Goal: Task Accomplishment & Management: Manage account settings

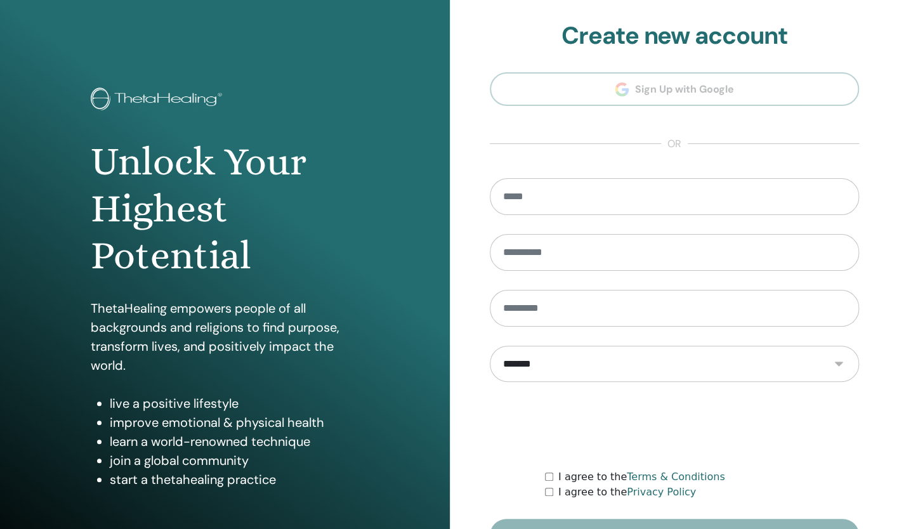
scroll to position [80, 0]
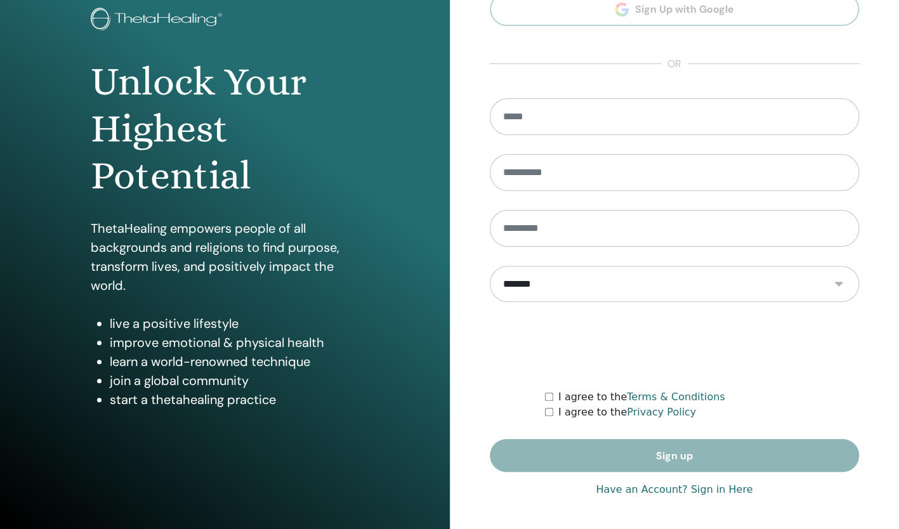
type input "**********"
click at [733, 498] on div "**********" at bounding box center [675, 225] width 370 height 566
click at [732, 493] on link "Have an Account? Sign in Here" at bounding box center [674, 489] width 157 height 15
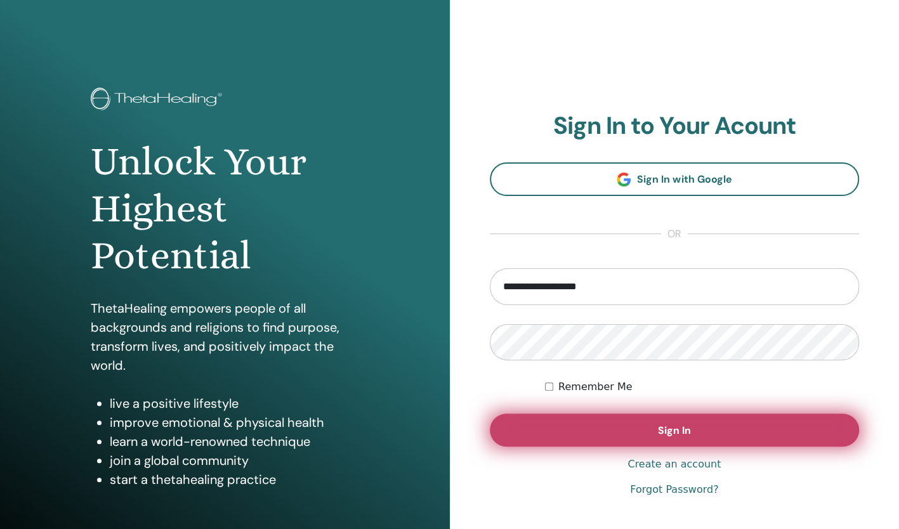
click at [712, 437] on button "Sign In" at bounding box center [675, 430] width 370 height 33
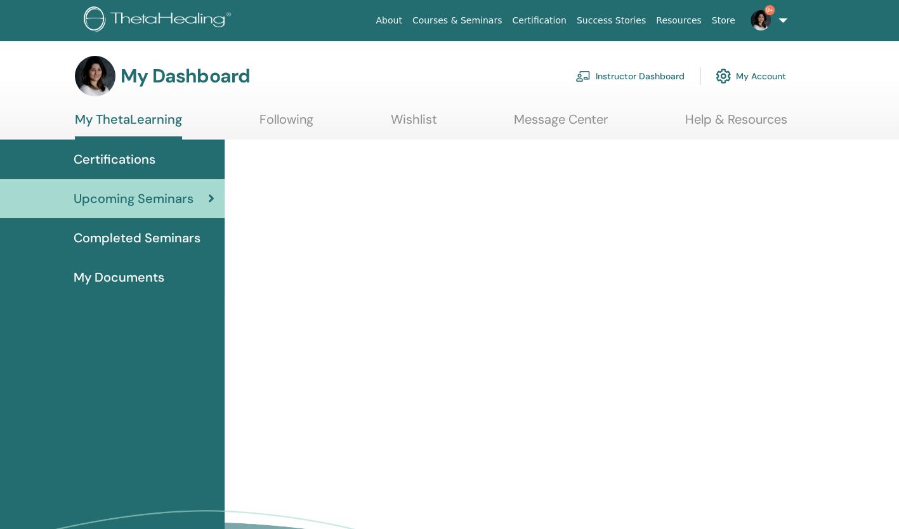
click at [646, 70] on link "Instructor Dashboard" at bounding box center [629, 76] width 109 height 28
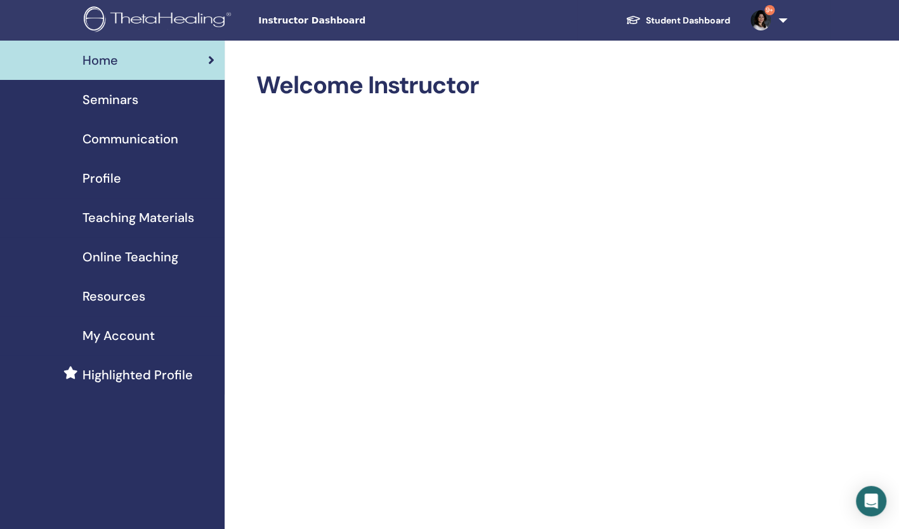
click at [129, 108] on span "Seminars" at bounding box center [110, 99] width 56 height 19
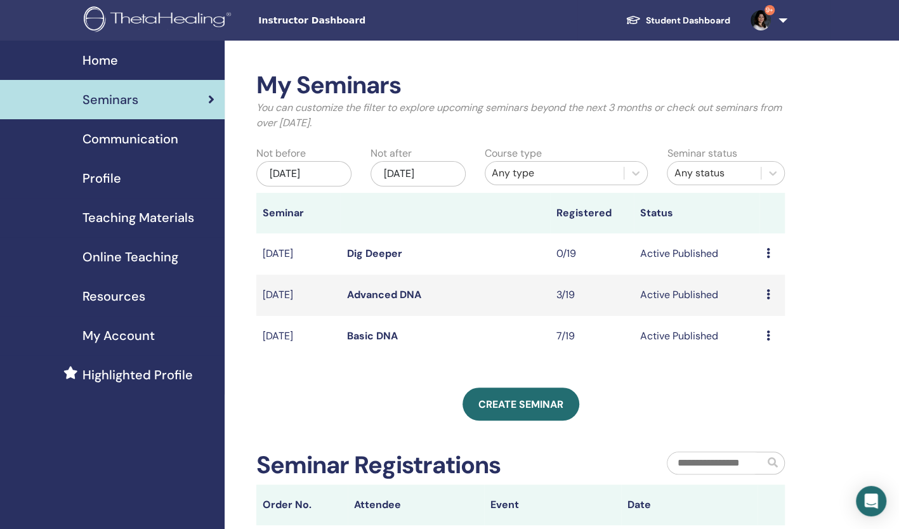
scroll to position [11, 0]
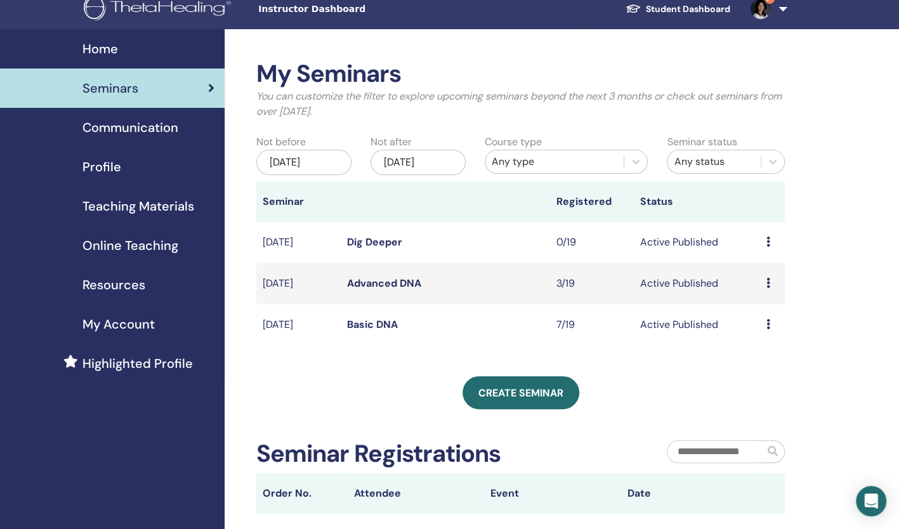
click at [767, 324] on icon at bounding box center [768, 324] width 4 height 10
click at [761, 372] on link "Attendees" at bounding box center [764, 372] width 48 height 13
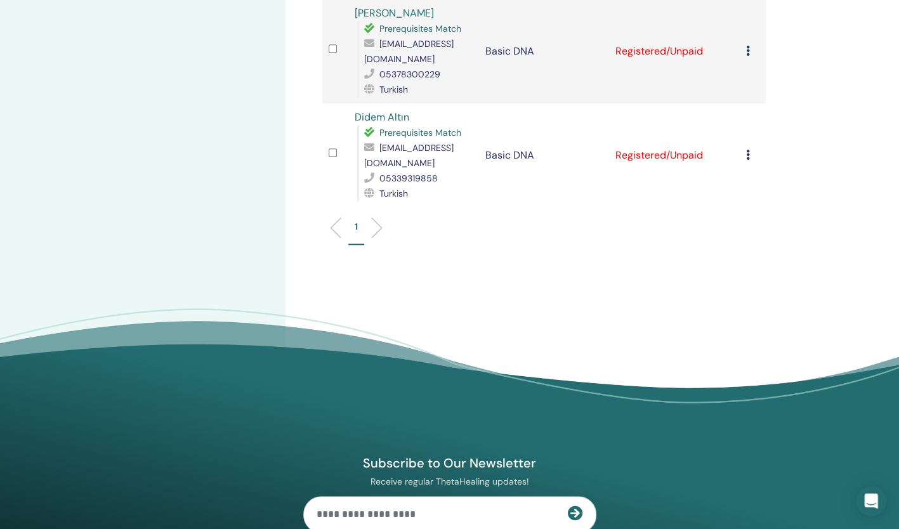
click at [753, 318] on footer "Subscribe to Our Newsletter Receive regular ThetaHealing updates! Theta Healing…" at bounding box center [449, 525] width 899 height 435
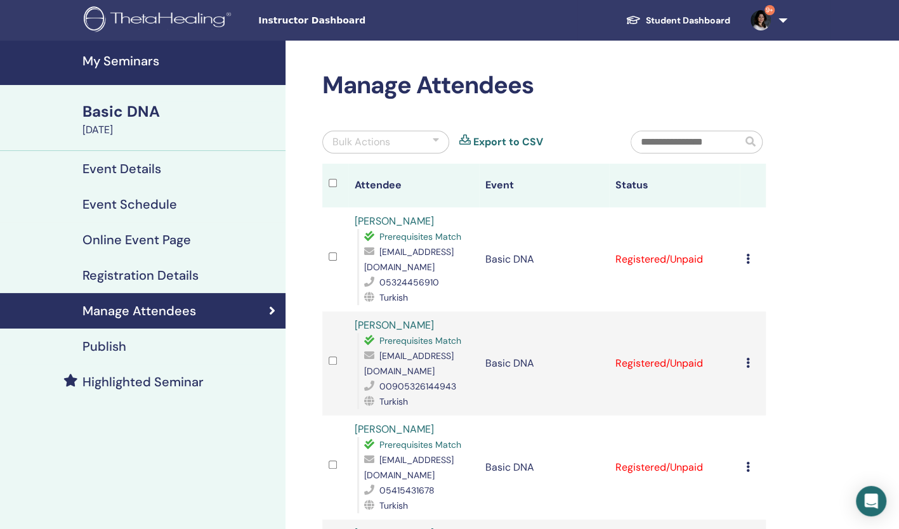
click at [748, 259] on icon at bounding box center [748, 259] width 4 height 10
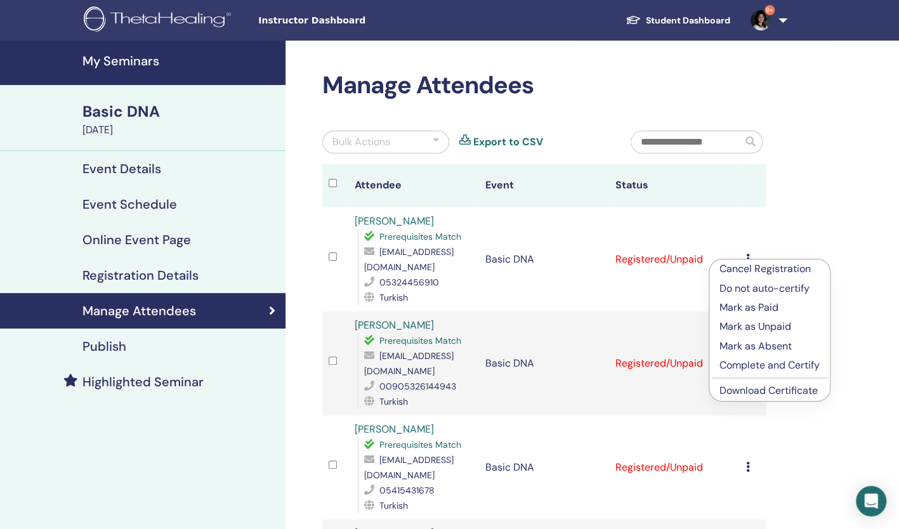
click at [765, 308] on p "Mark as Paid" at bounding box center [769, 307] width 100 height 15
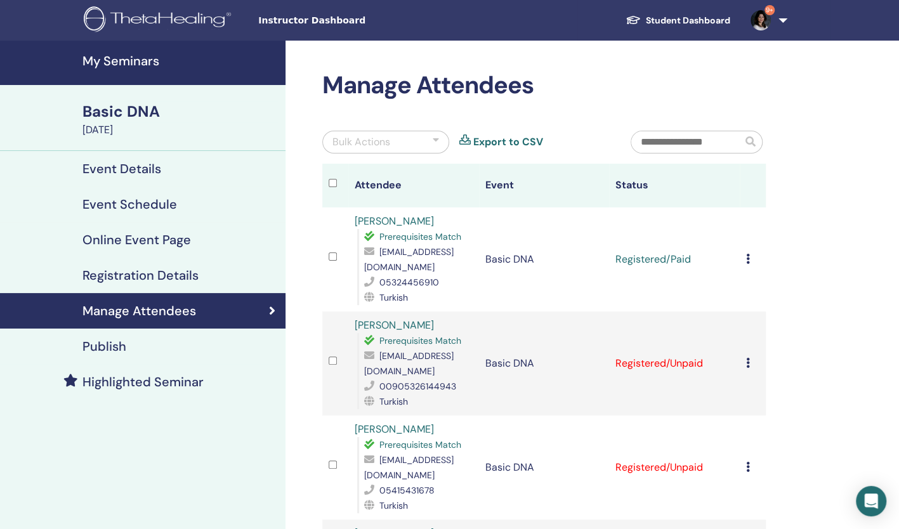
click at [749, 360] on div "Cancel Registration Do not auto-certify Mark as Paid Mark as Unpaid Mark as Abs…" at bounding box center [752, 363] width 13 height 15
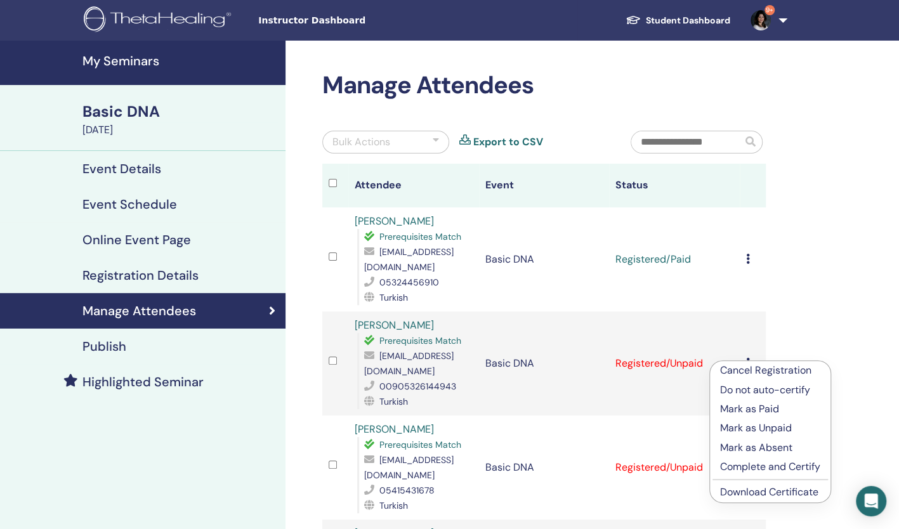
click at [746, 410] on p "Mark as Paid" at bounding box center [770, 408] width 100 height 15
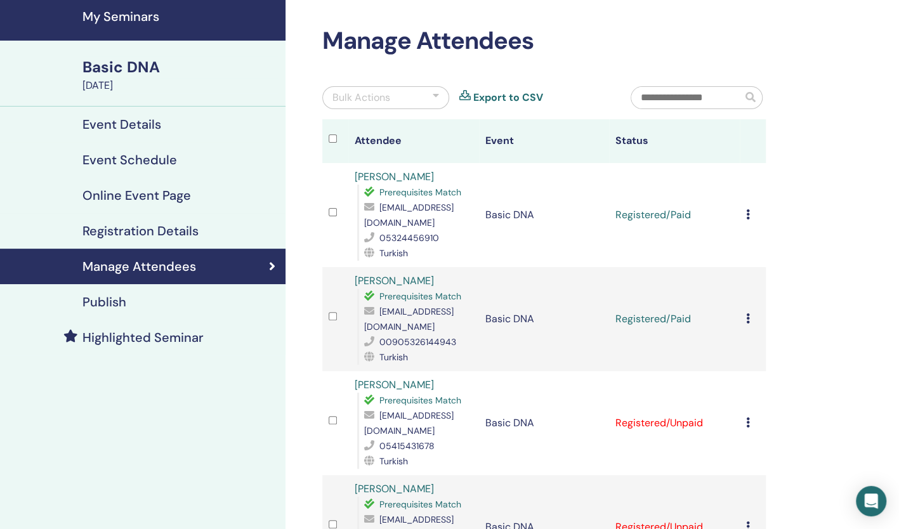
scroll to position [148, 0]
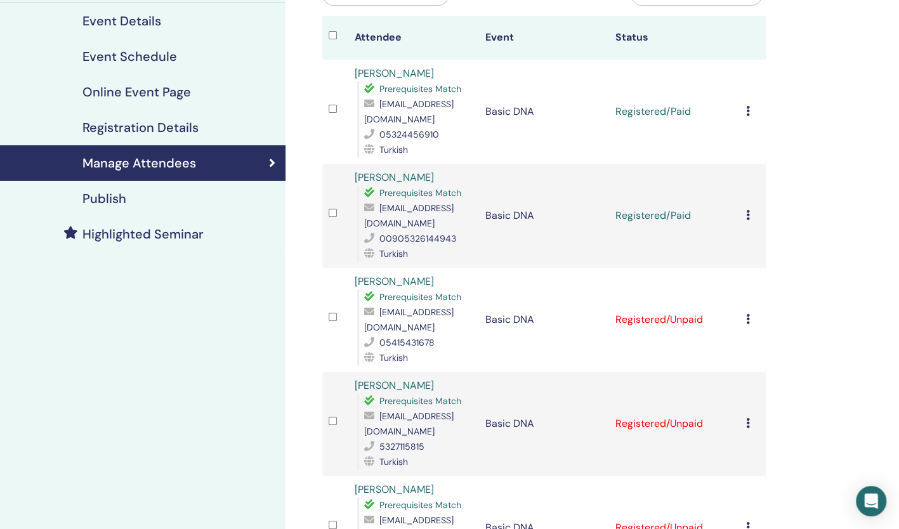
click at [747, 319] on icon at bounding box center [748, 319] width 4 height 10
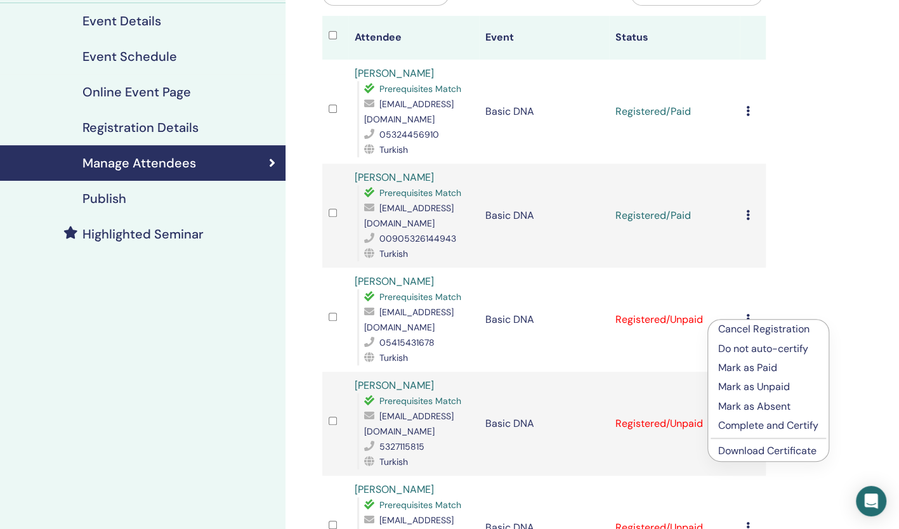
click at [752, 371] on p "Mark as Paid" at bounding box center [768, 367] width 100 height 15
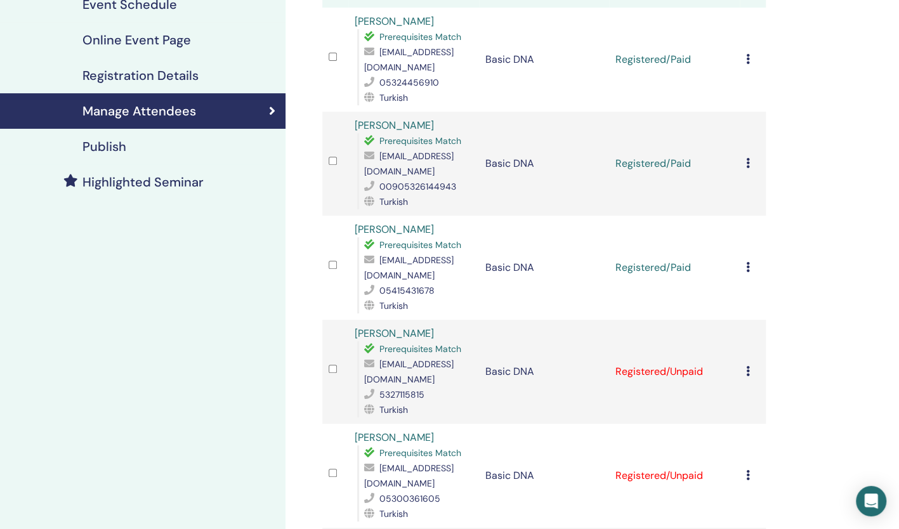
scroll to position [200, 0]
click at [748, 372] on icon at bounding box center [748, 370] width 4 height 10
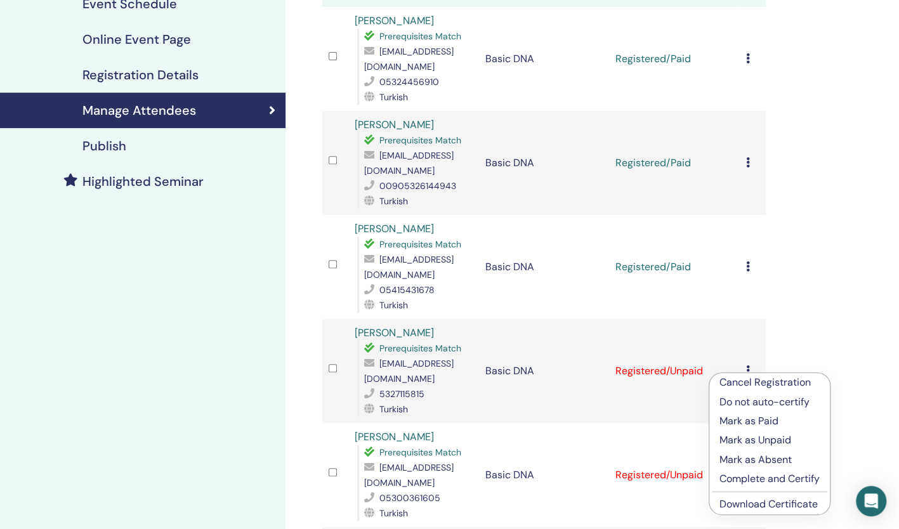
click at [747, 419] on p "Mark as Paid" at bounding box center [769, 421] width 100 height 15
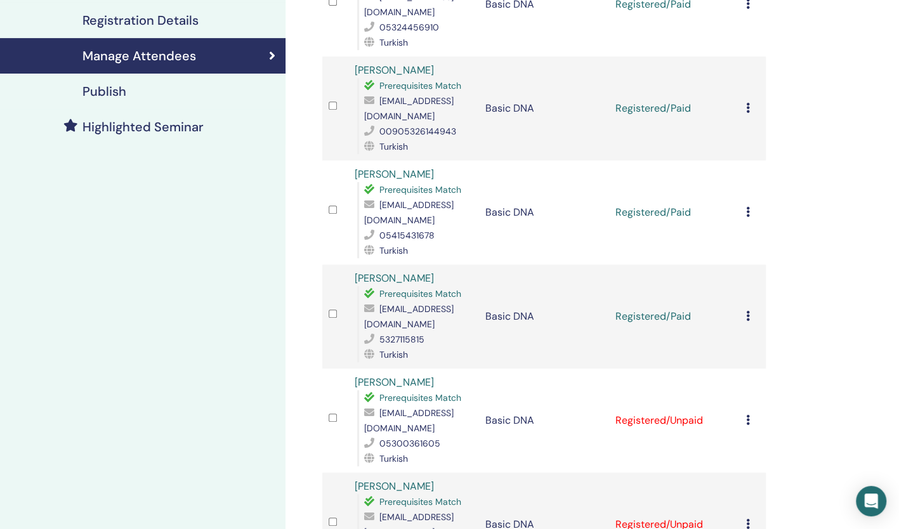
scroll to position [272, 0]
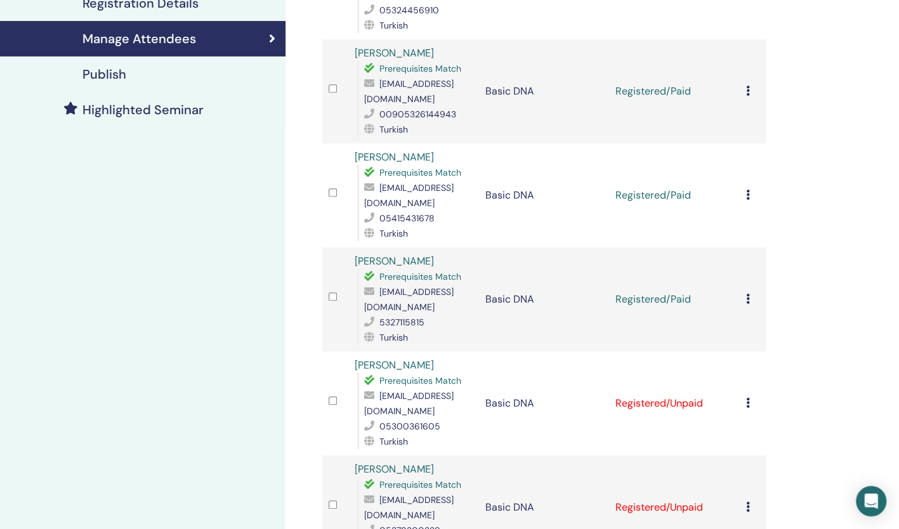
click at [748, 405] on icon at bounding box center [748, 403] width 4 height 10
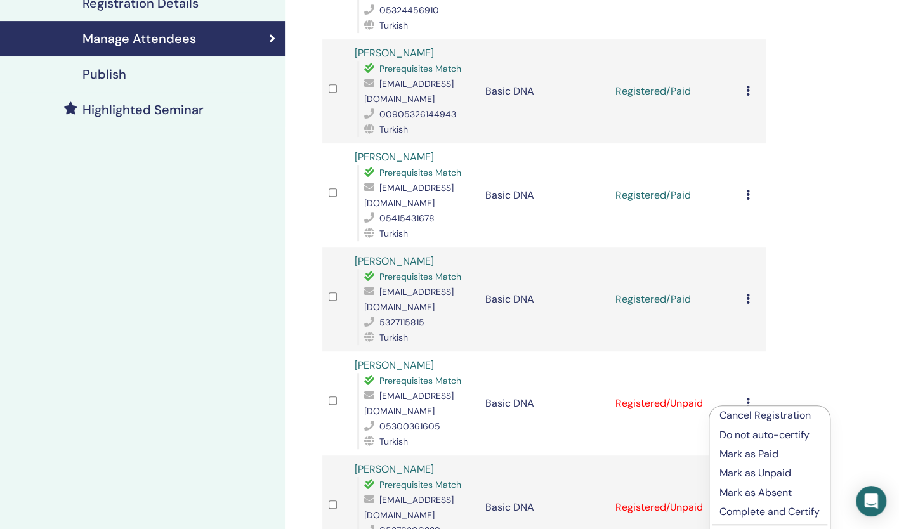
click at [755, 455] on p "Mark as Paid" at bounding box center [769, 454] width 100 height 15
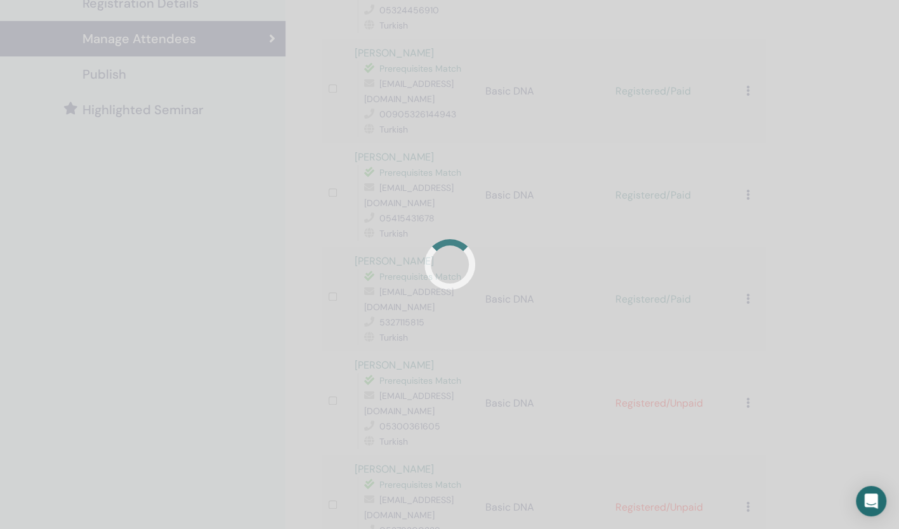
scroll to position [338, 0]
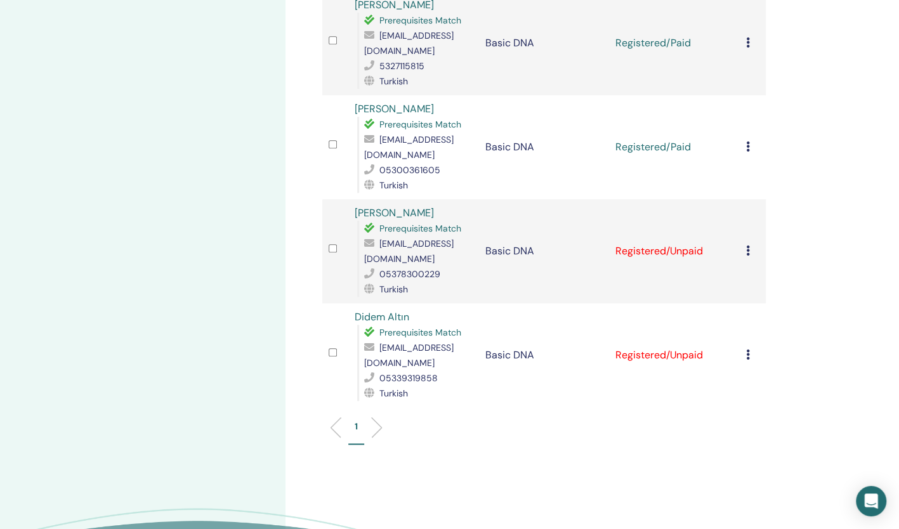
scroll to position [529, 0]
click at [746, 247] on icon at bounding box center [748, 250] width 4 height 10
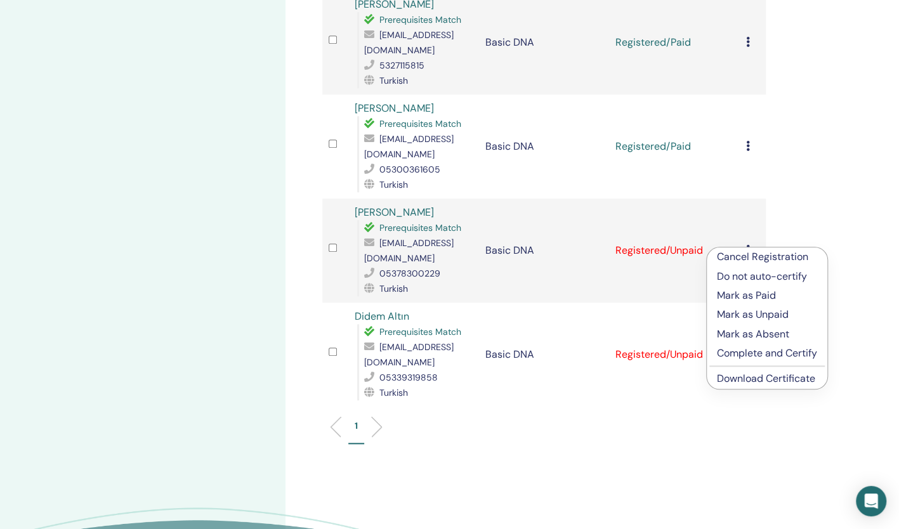
click at [739, 297] on p "Mark as Paid" at bounding box center [767, 295] width 100 height 15
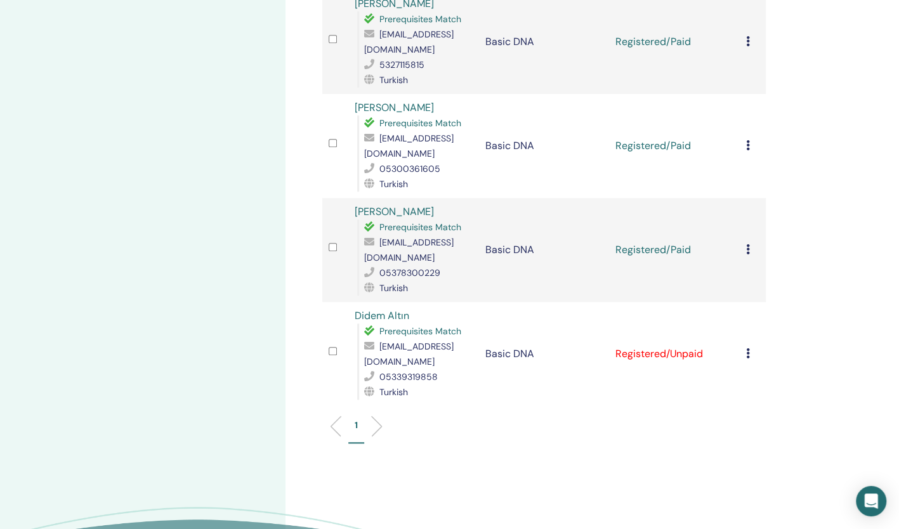
scroll to position [544, 0]
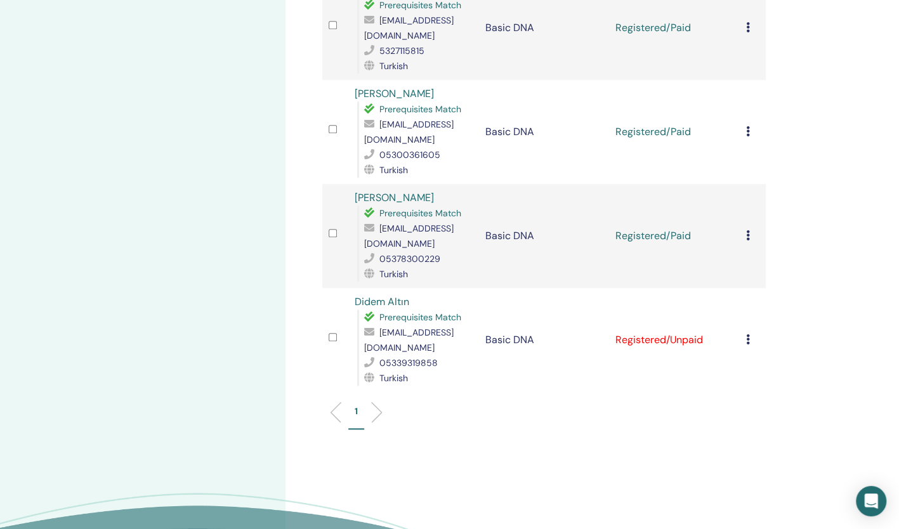
click at [748, 344] on div "Cancel Registration Do not auto-certify Mark as Paid Mark as Unpaid Mark as Abs…" at bounding box center [752, 339] width 13 height 15
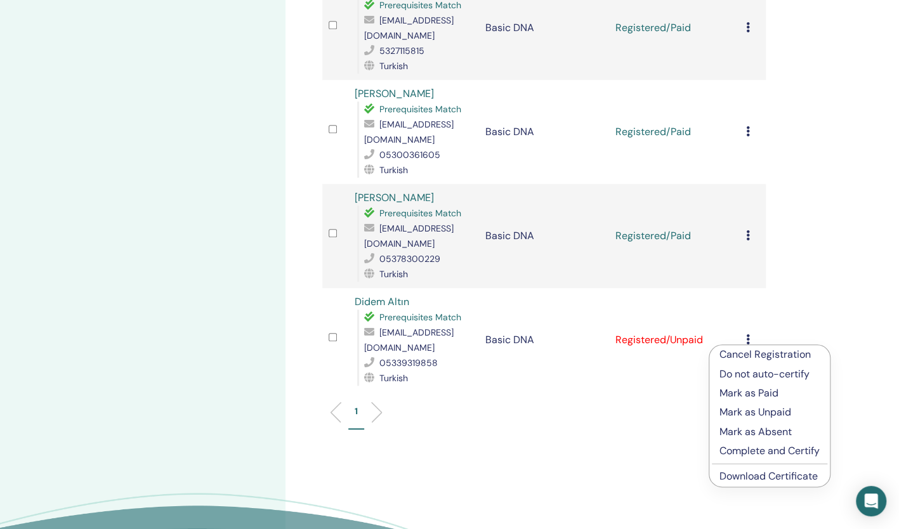
click at [743, 395] on p "Mark as Paid" at bounding box center [769, 393] width 100 height 15
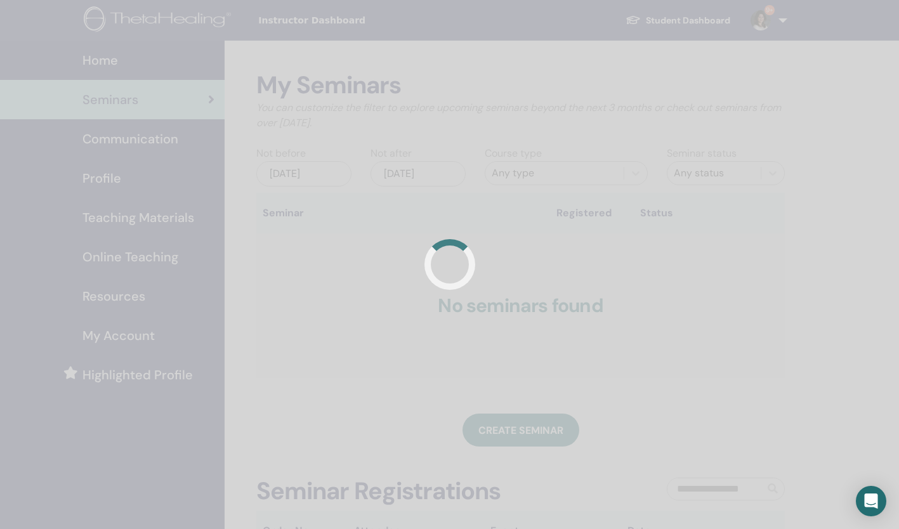
scroll to position [11, 0]
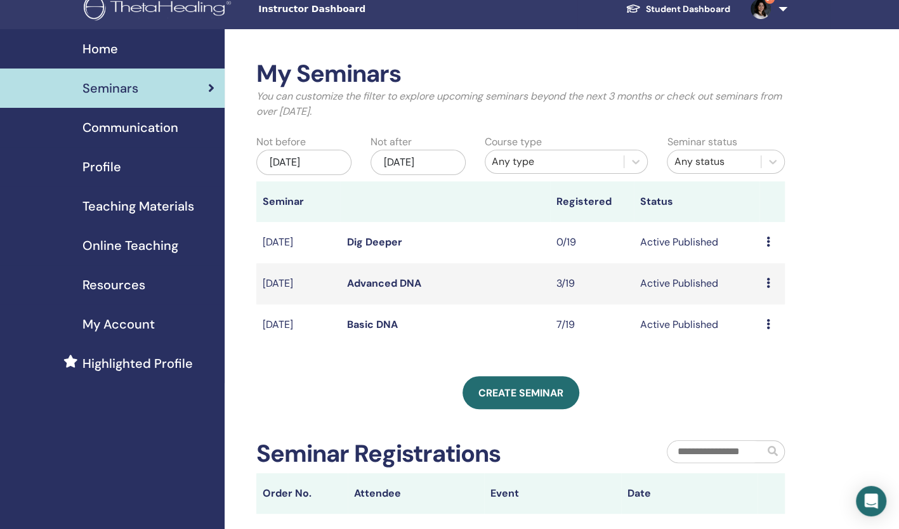
click at [765, 284] on td "Preview Edit Attendees Cancel" at bounding box center [771, 283] width 25 height 41
click at [767, 283] on icon at bounding box center [768, 283] width 4 height 10
click at [767, 330] on link "Attendees" at bounding box center [764, 331] width 48 height 13
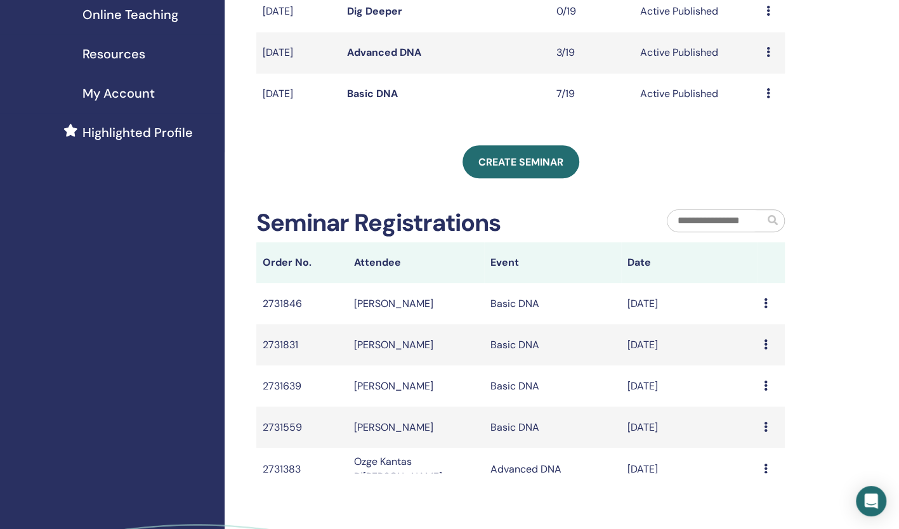
scroll to position [339, 0]
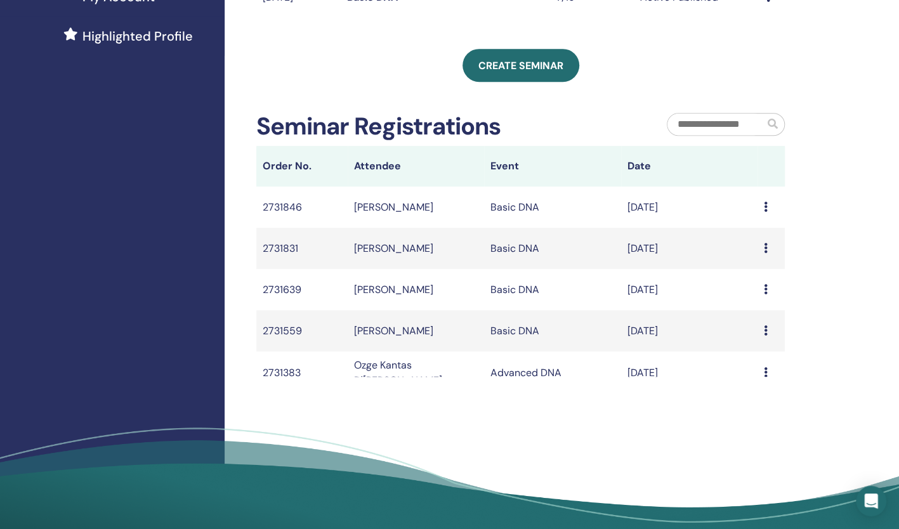
click at [505, 251] on td "Basic DNA" at bounding box center [552, 248] width 136 height 41
click at [757, 246] on td "Message" at bounding box center [770, 248] width 27 height 41
click at [764, 247] on icon at bounding box center [766, 248] width 4 height 10
click at [828, 270] on div "My Seminars You can customize the filter to explore upcoming seminars beyond th…" at bounding box center [562, 128] width 674 height 852
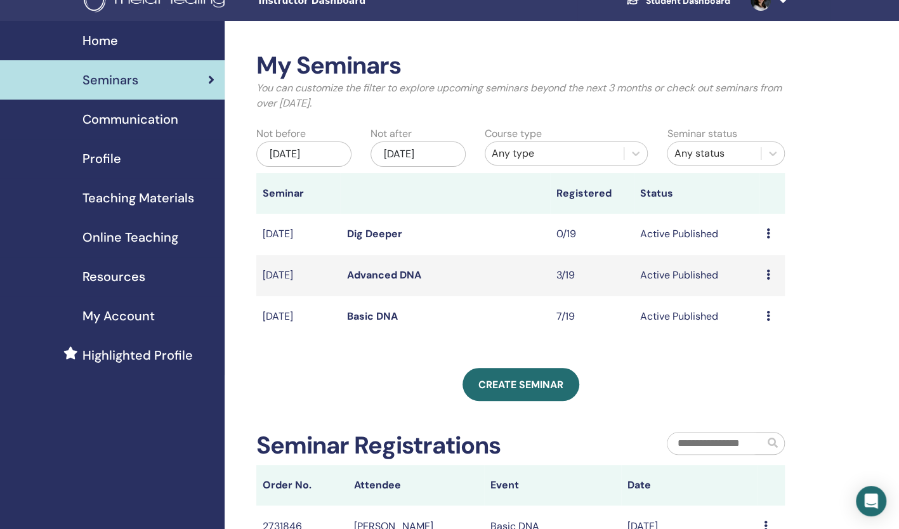
scroll to position [0, 0]
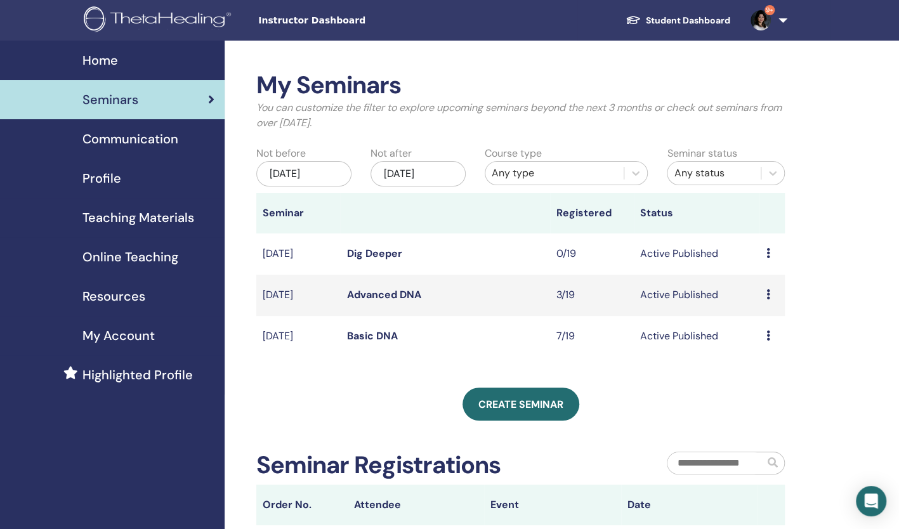
click at [764, 337] on td "Preview Edit Attendees Cancel" at bounding box center [771, 336] width 25 height 41
click at [764, 336] on td "Preview Edit Attendees Cancel" at bounding box center [771, 336] width 25 height 41
click at [766, 336] on icon at bounding box center [768, 335] width 4 height 10
click at [763, 347] on link "Preview" at bounding box center [756, 345] width 36 height 13
click at [766, 332] on icon at bounding box center [768, 335] width 4 height 10
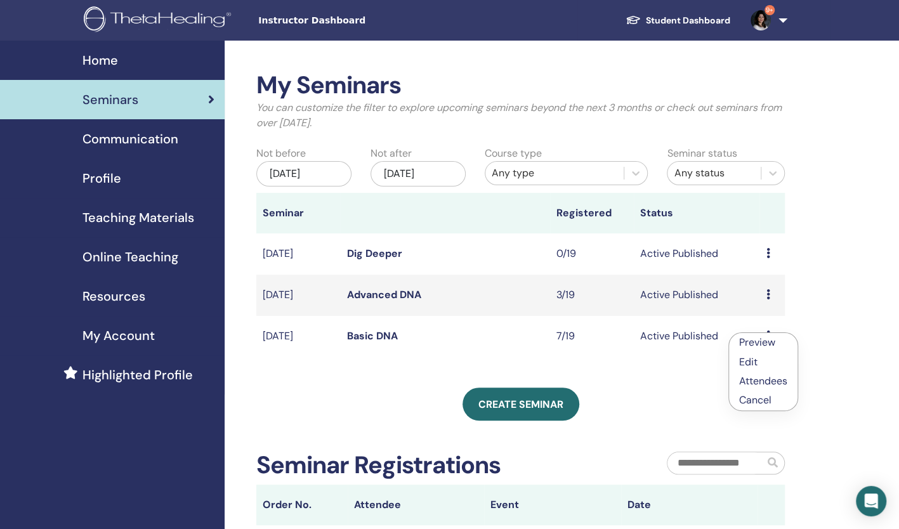
click at [769, 380] on link "Attendees" at bounding box center [763, 380] width 48 height 13
